Goal: Task Accomplishment & Management: Manage account settings

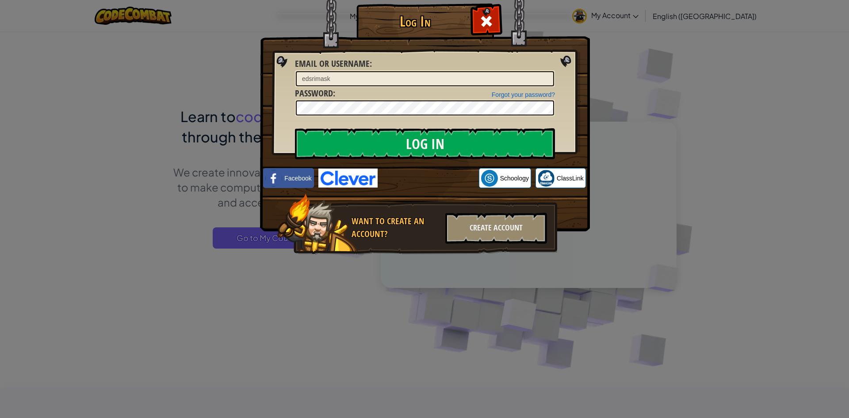
click at [357, 132] on input "Log In" at bounding box center [425, 143] width 260 height 31
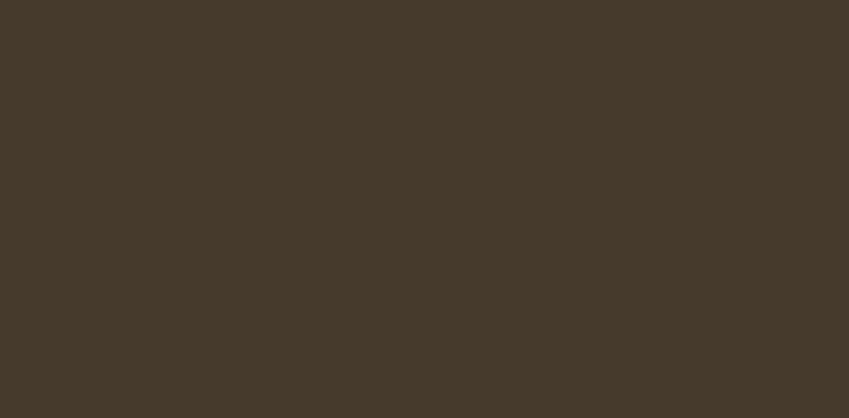
click at [357, 0] on html at bounding box center [424, 0] width 849 height 0
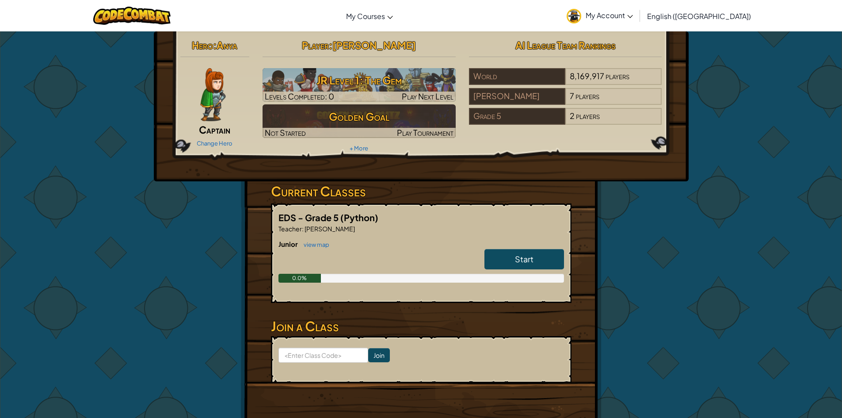
click at [633, 15] on icon at bounding box center [630, 16] width 6 height 3
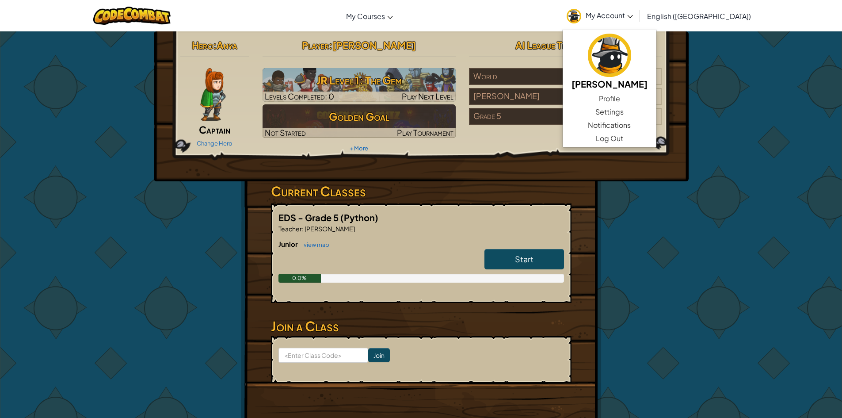
click at [693, 87] on div "Hero : Anya Captain Change Hero Player : Rimas Khalil JR Level 1: The Gem Level…" at bounding box center [421, 231] width 842 height 401
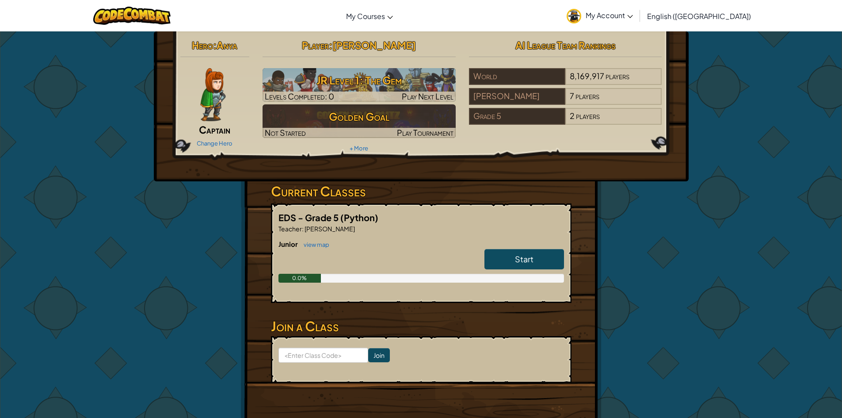
click at [633, 14] on span "My Account" at bounding box center [609, 15] width 47 height 9
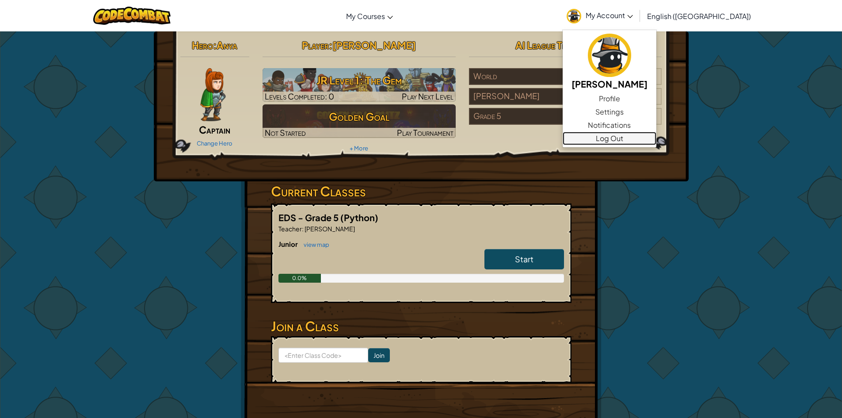
click at [656, 137] on link "Log Out" at bounding box center [610, 138] width 94 height 13
